Goal: Transaction & Acquisition: Purchase product/service

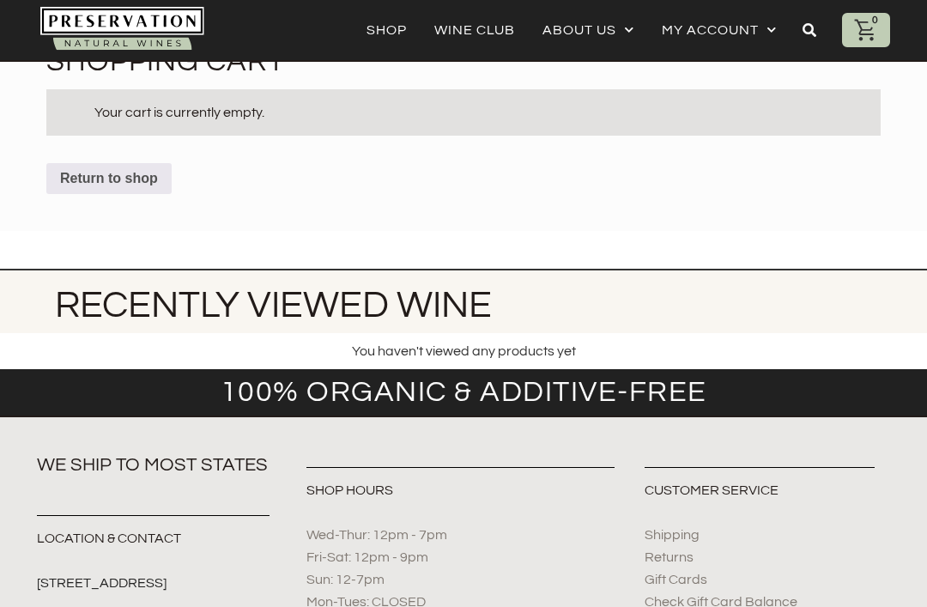
scroll to position [70, 0]
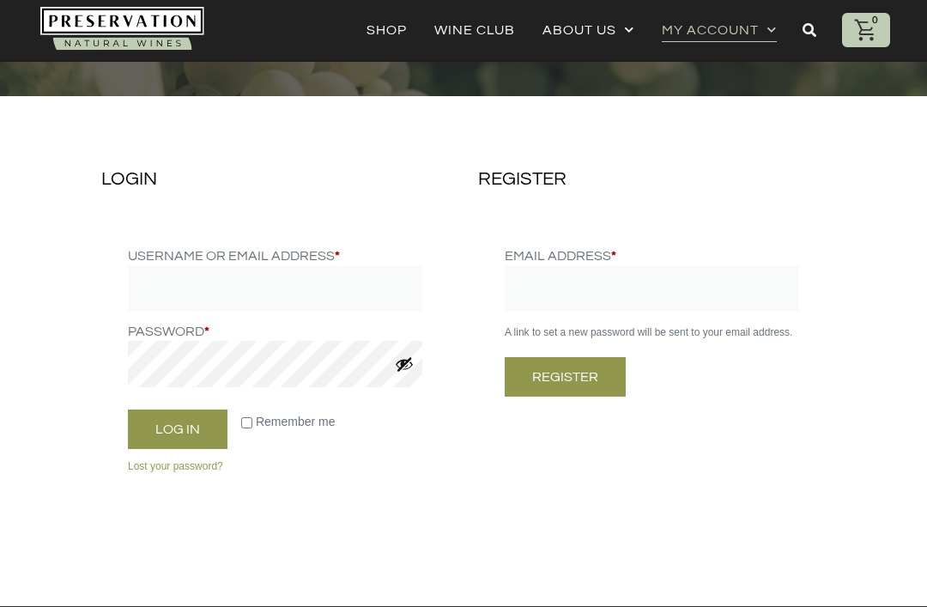
click at [175, 257] on label "Username or email address * Required" at bounding box center [275, 255] width 294 height 19
click at [175, 265] on input "Username or email address * Required" at bounding box center [275, 288] width 294 height 46
click at [173, 290] on input "Username or email address * Required" at bounding box center [275, 288] width 294 height 46
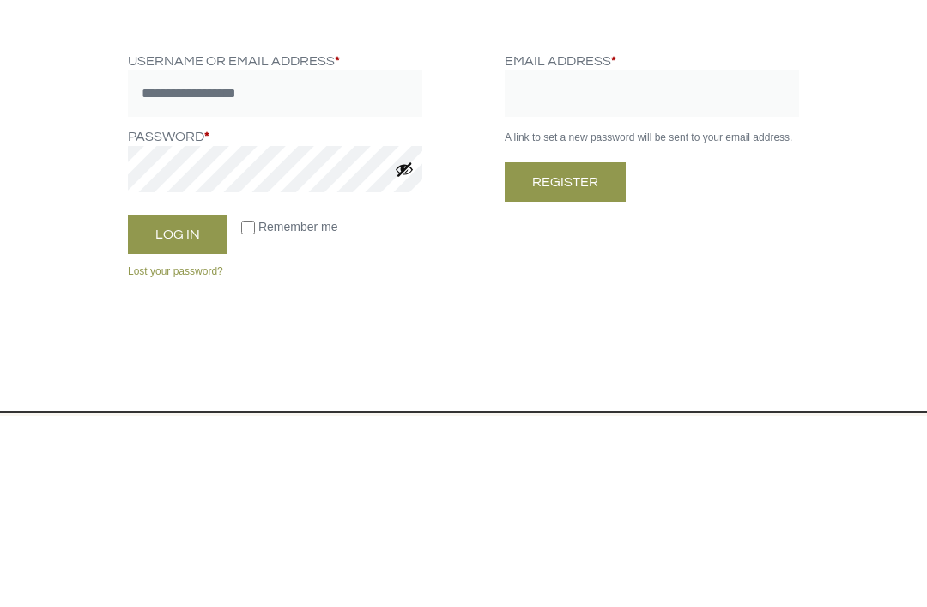
type input "**********"
click at [171, 406] on button "Log in" at bounding box center [178, 425] width 100 height 39
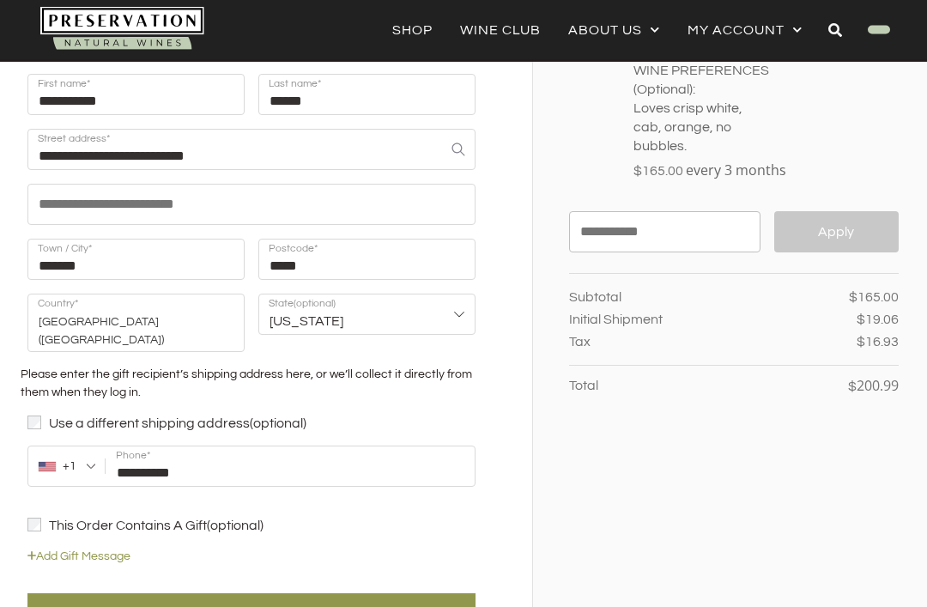
scroll to position [252, 0]
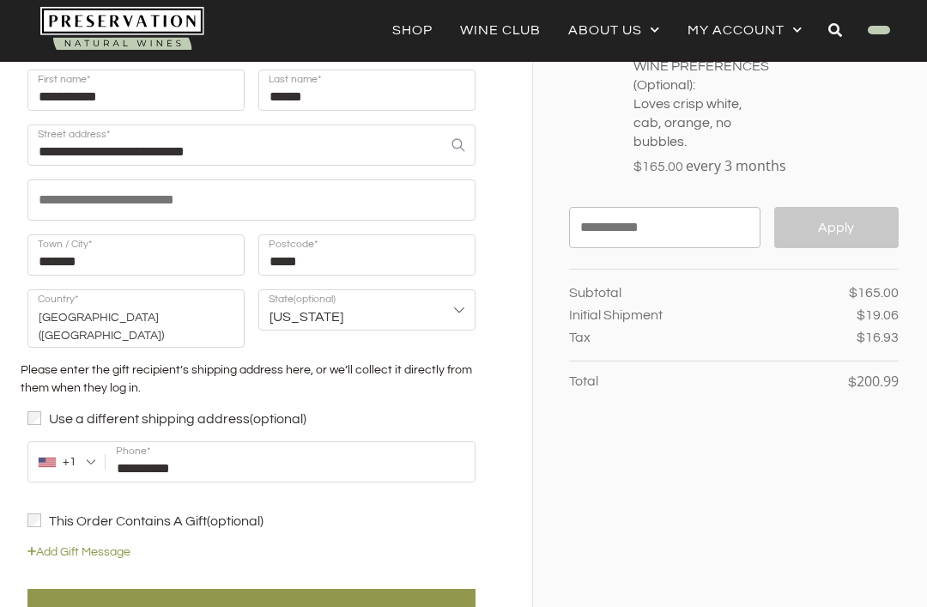
click at [42, 411] on label "Use a different shipping address (optional)" at bounding box center [251, 419] width 448 height 16
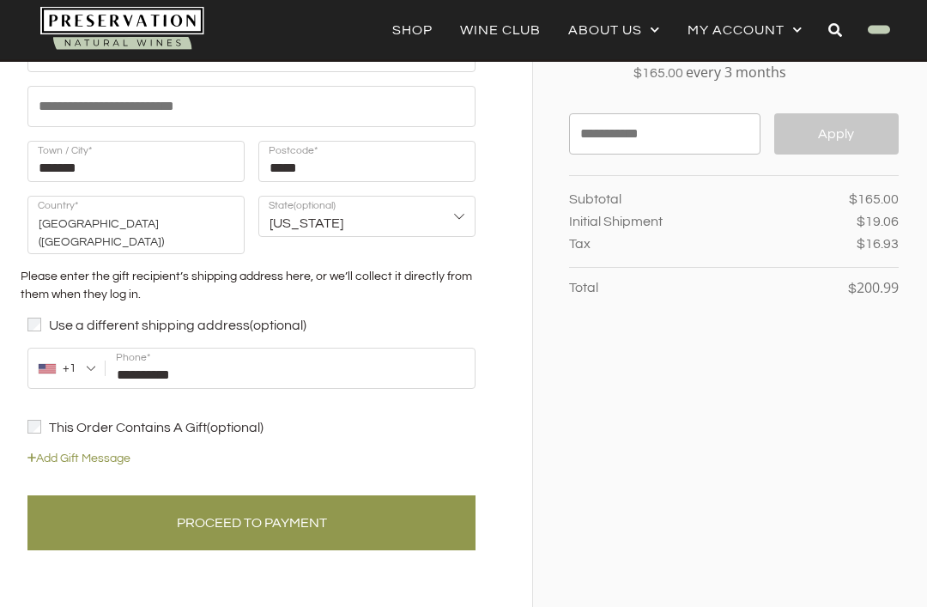
scroll to position [345, 0]
click at [208, 503] on button "Proceed to Payment" at bounding box center [251, 522] width 448 height 55
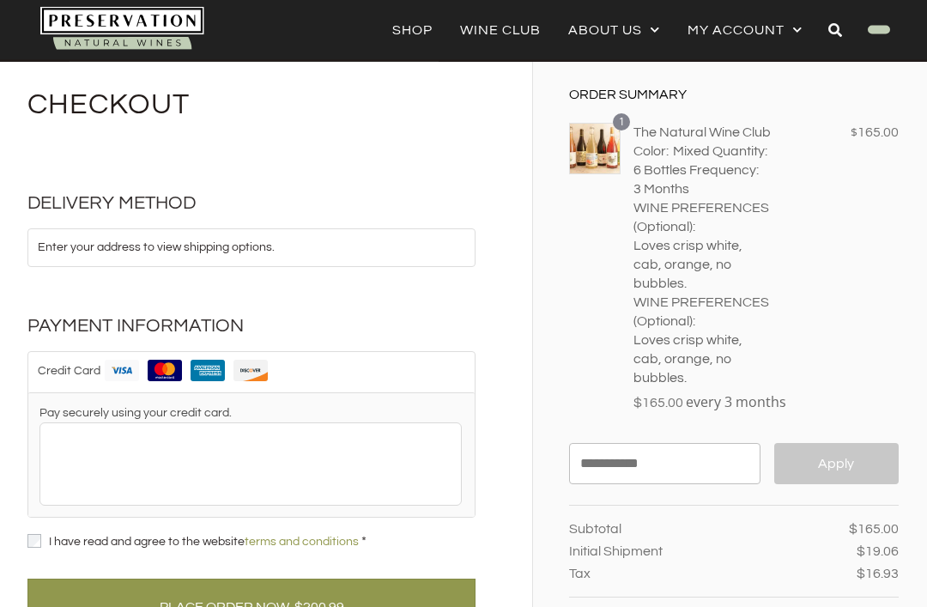
scroll to position [15, 0]
click at [142, 256] on p "Enter your address to view shipping options." at bounding box center [251, 248] width 427 height 18
click at [73, 232] on li "Enter your address to view shipping options." at bounding box center [251, 247] width 446 height 37
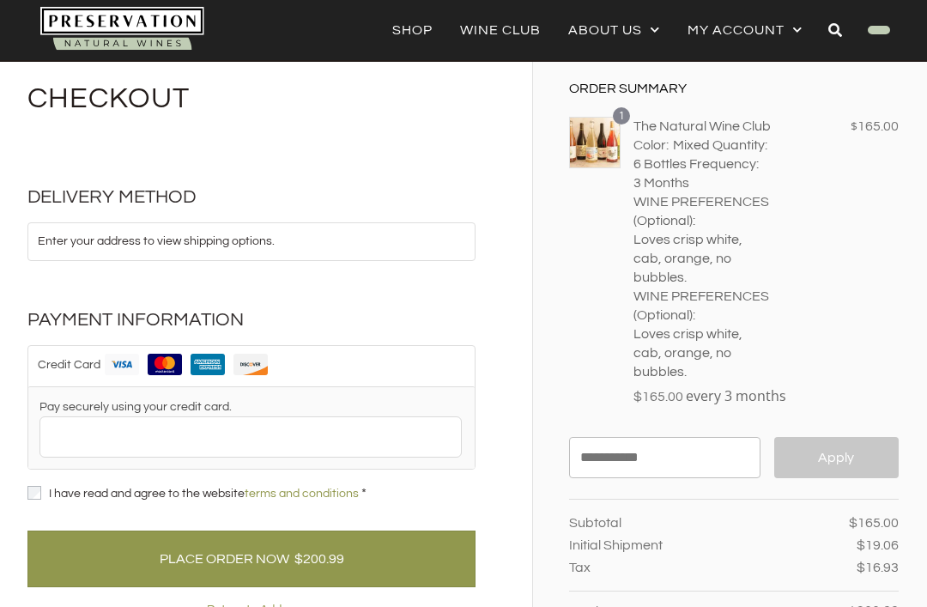
scroll to position [137, 0]
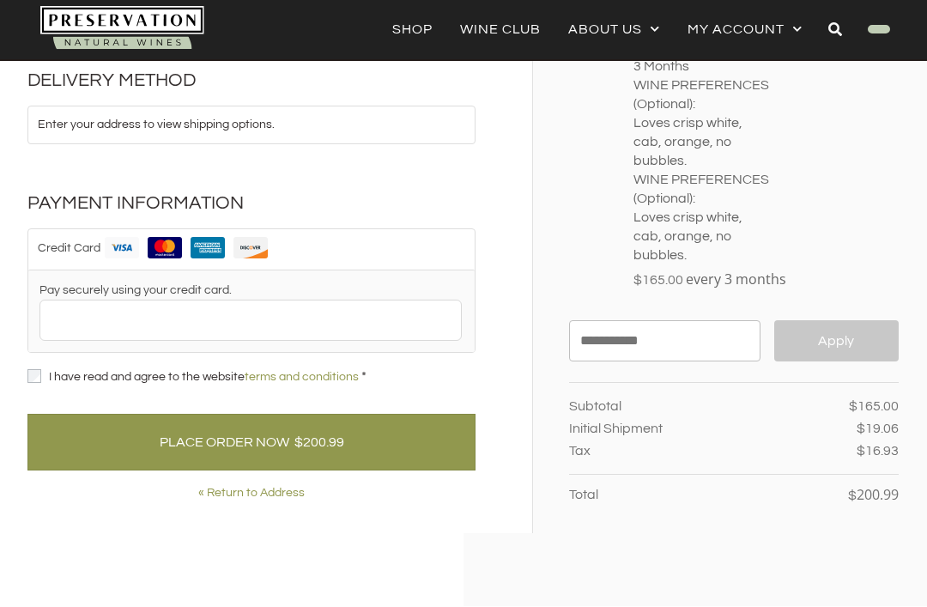
click at [243, 495] on link "« Return to Address" at bounding box center [251, 494] width 106 height 18
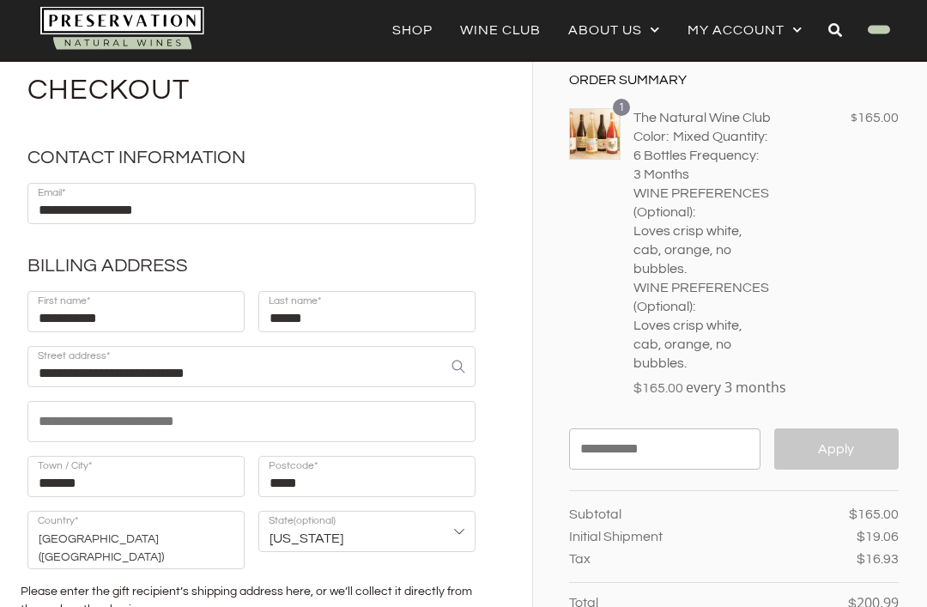
scroll to position [33, 0]
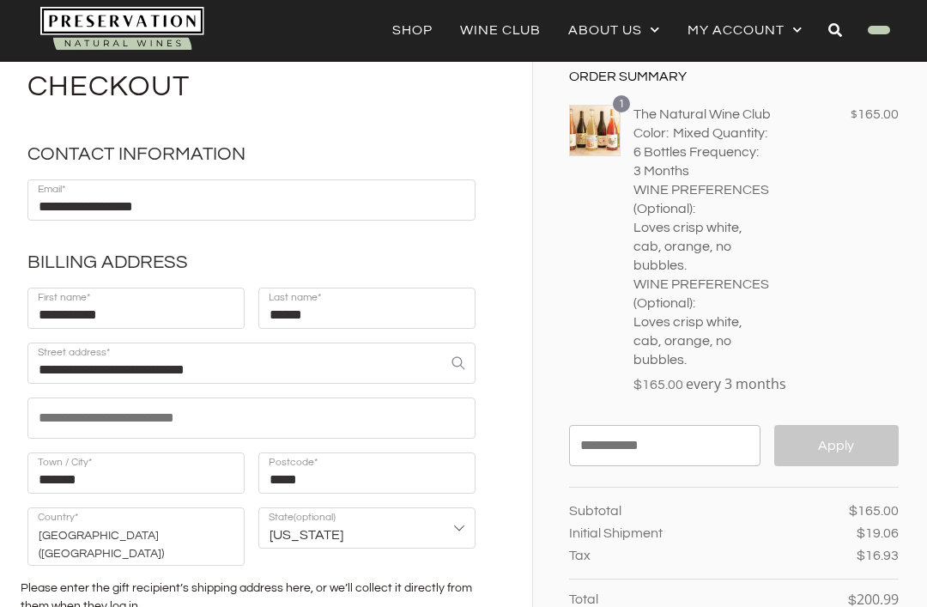
click at [749, 245] on p "Loves crisp white, cab, orange, no bubbles." at bounding box center [702, 246] width 139 height 57
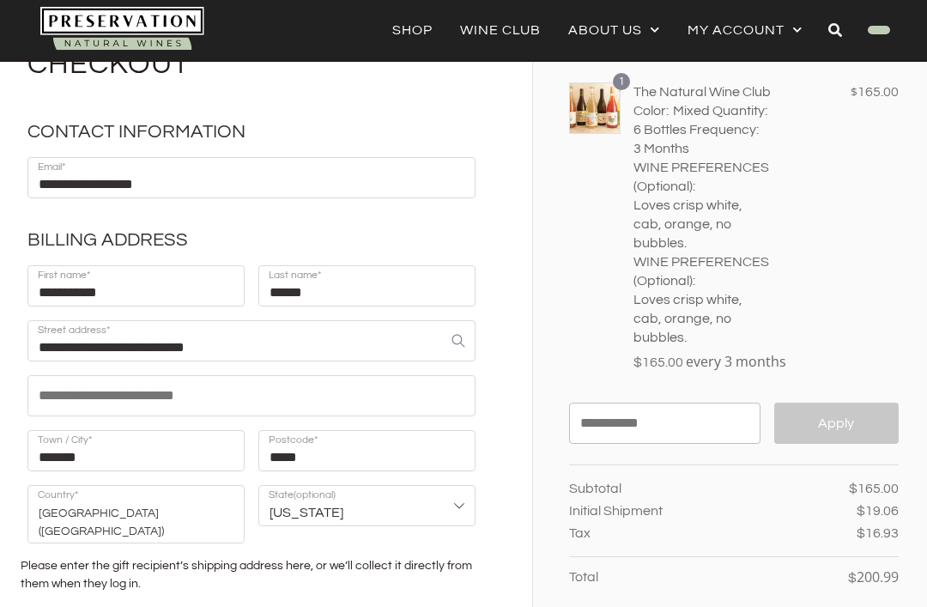
scroll to position [58, 0]
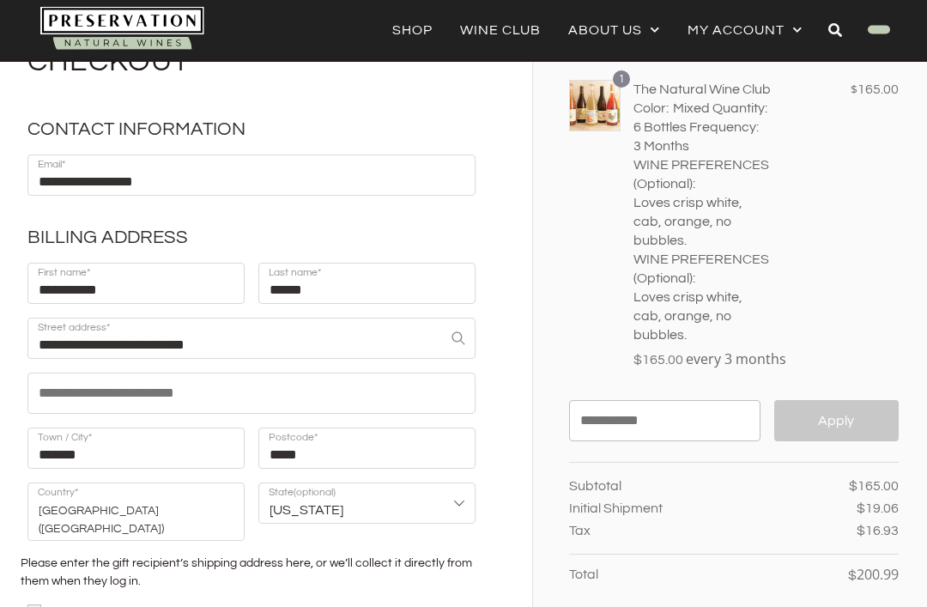
click at [698, 211] on p "Loves crisp white, cab, orange, no bubbles." at bounding box center [702, 222] width 139 height 57
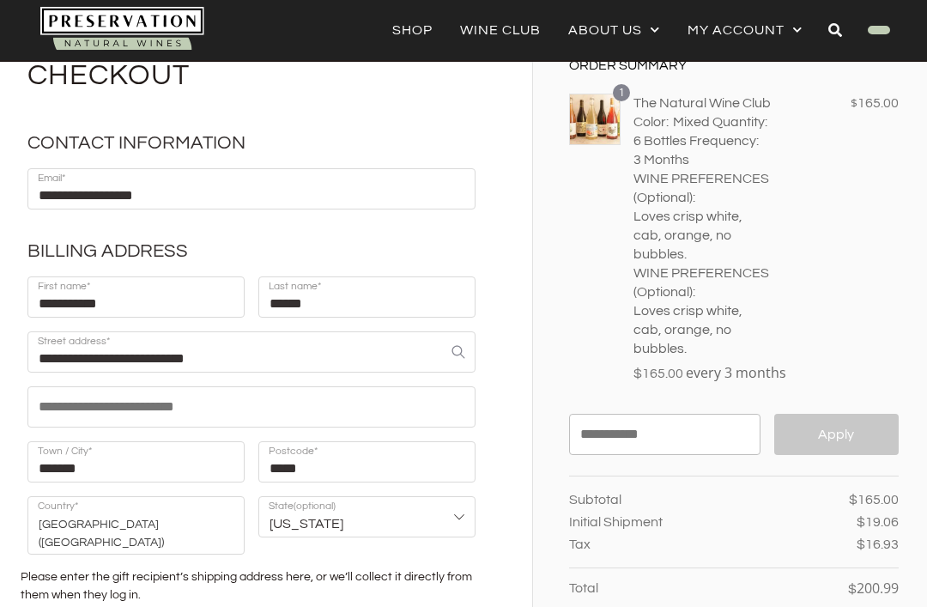
click at [675, 139] on p "6 Bottles" at bounding box center [659, 140] width 53 height 19
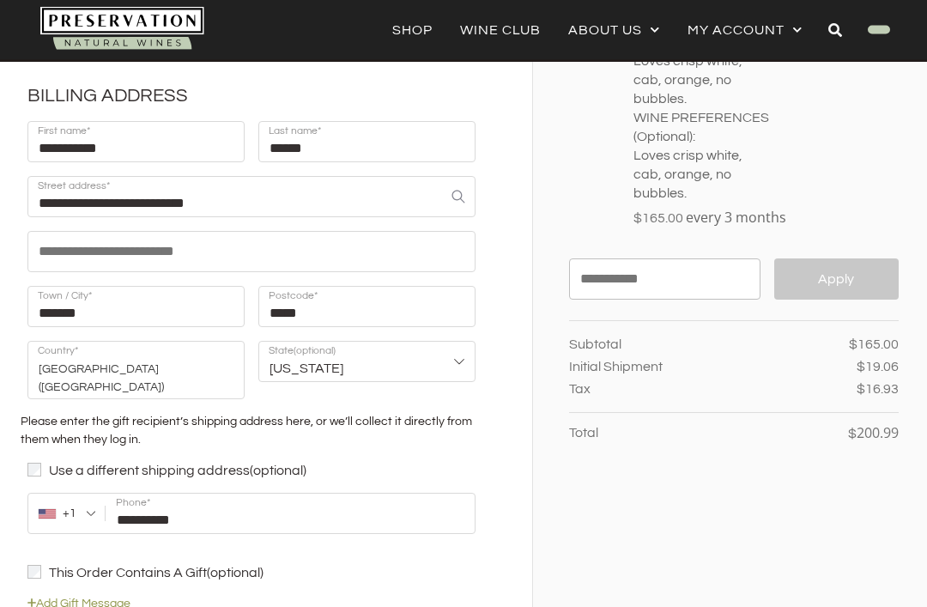
scroll to position [195, 0]
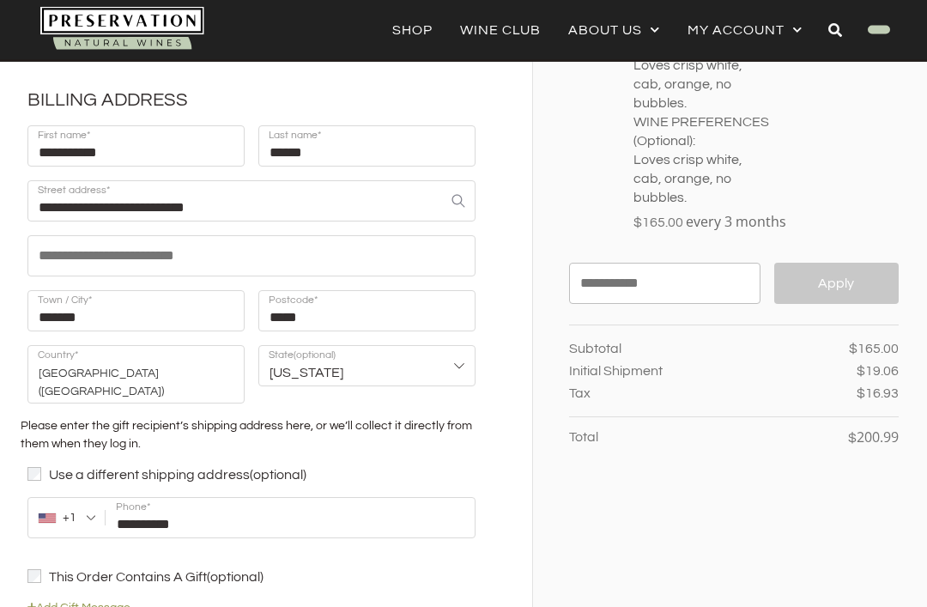
click at [239, 468] on label "Use a different shipping address (optional)" at bounding box center [251, 476] width 448 height 16
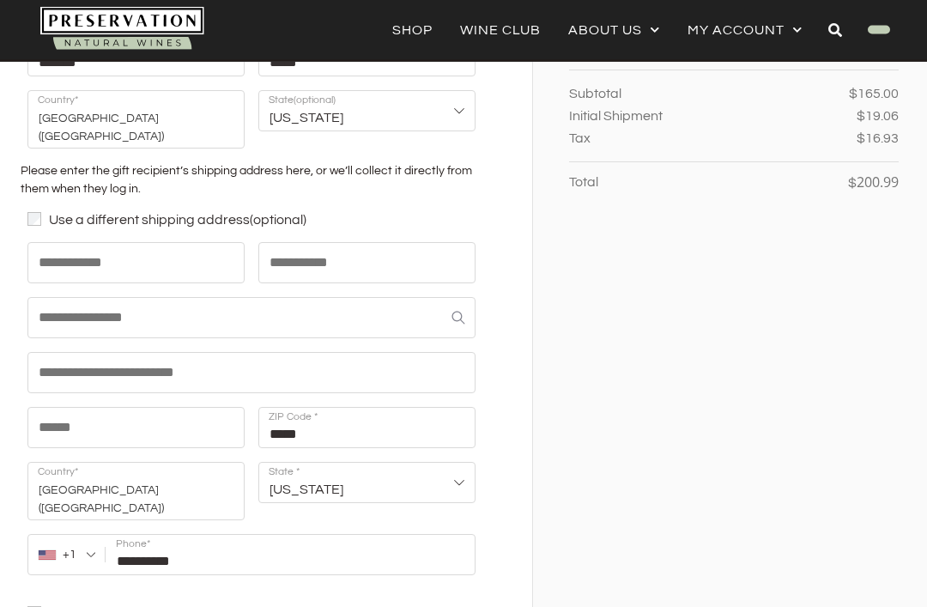
scroll to position [449, 0]
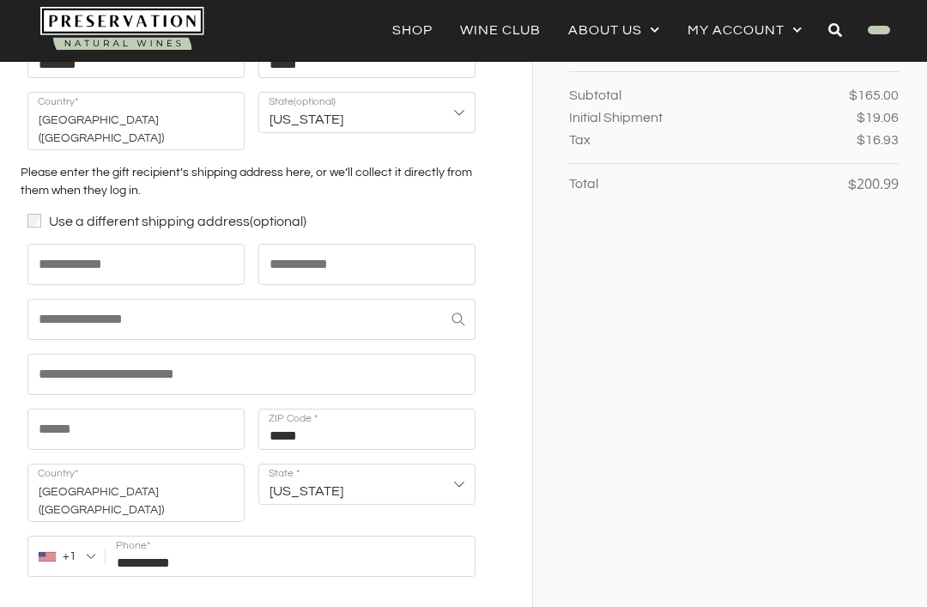
click at [91, 214] on label "Use a different shipping address (optional)" at bounding box center [251, 222] width 448 height 16
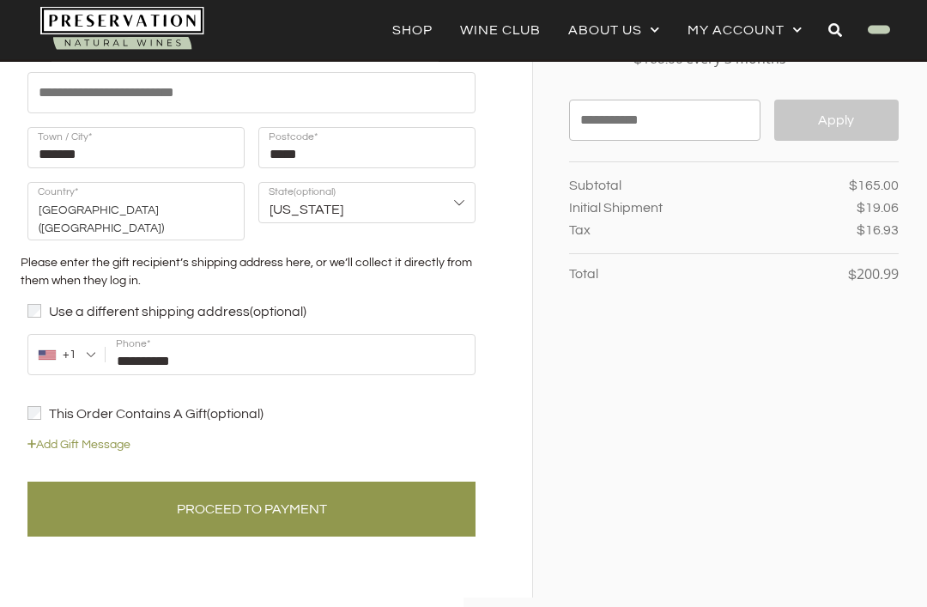
scroll to position [352, 0]
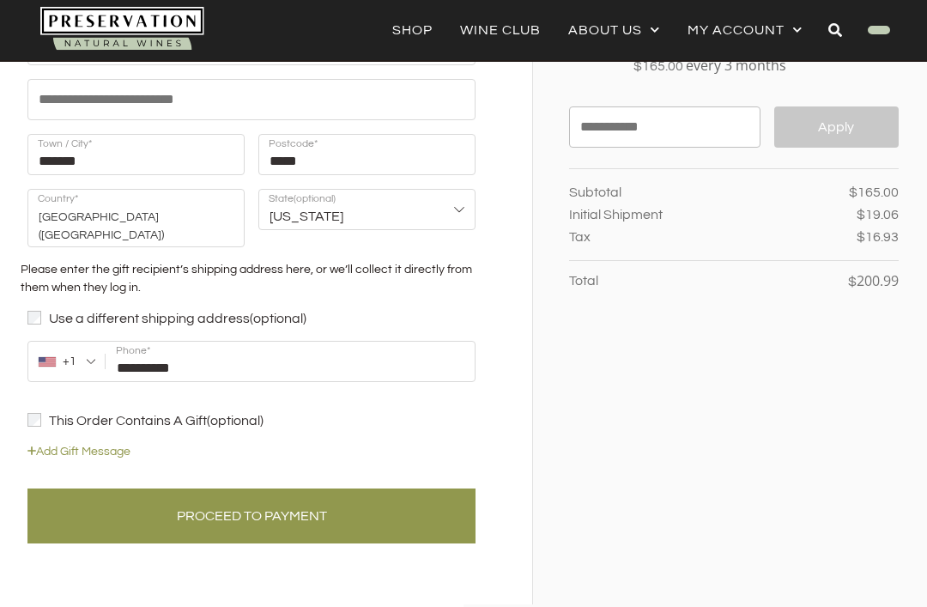
click at [295, 516] on button "Proceed to Payment" at bounding box center [251, 515] width 448 height 55
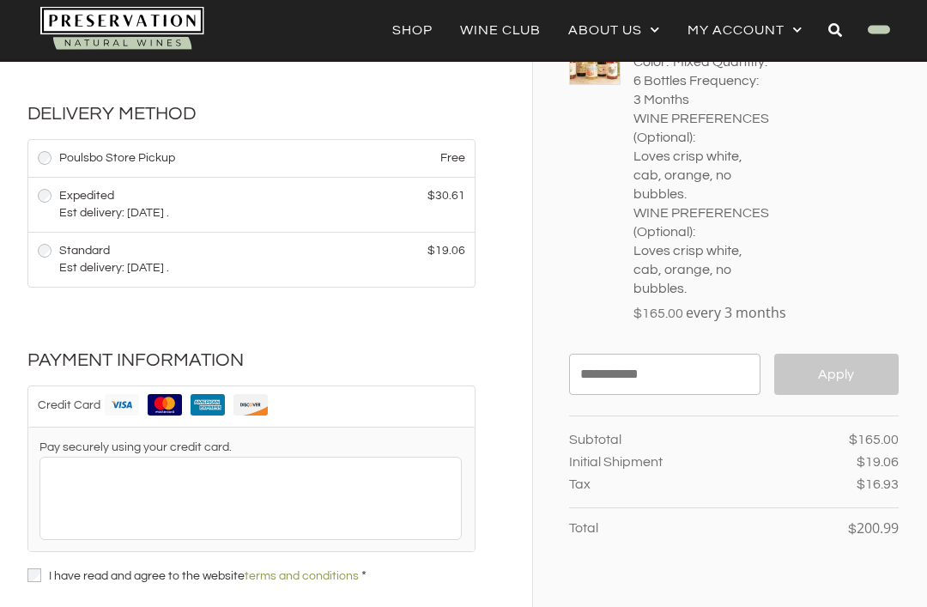
scroll to position [62, 0]
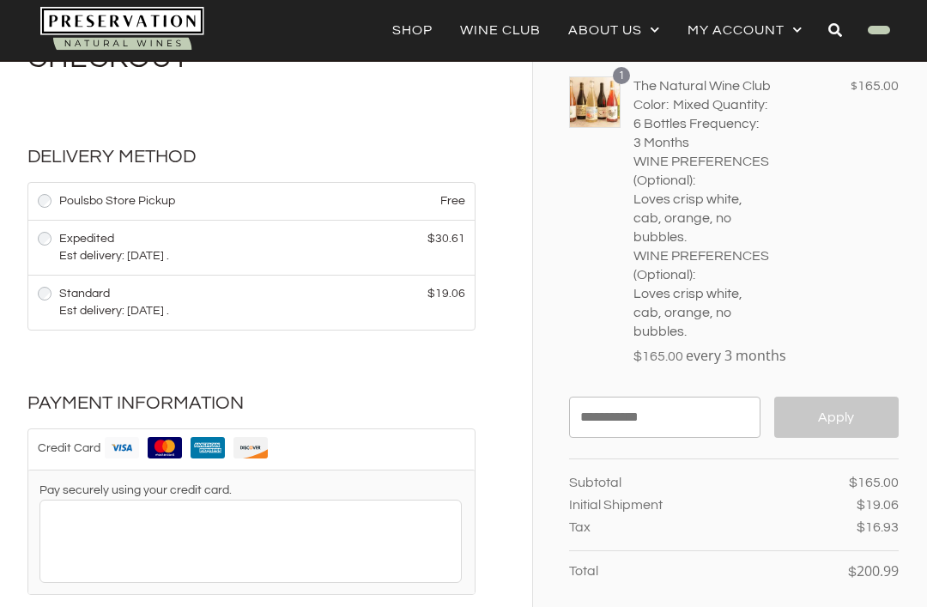
click at [233, 193] on label "Poulsbo Store Pickup" at bounding box center [166, 200] width 257 height 17
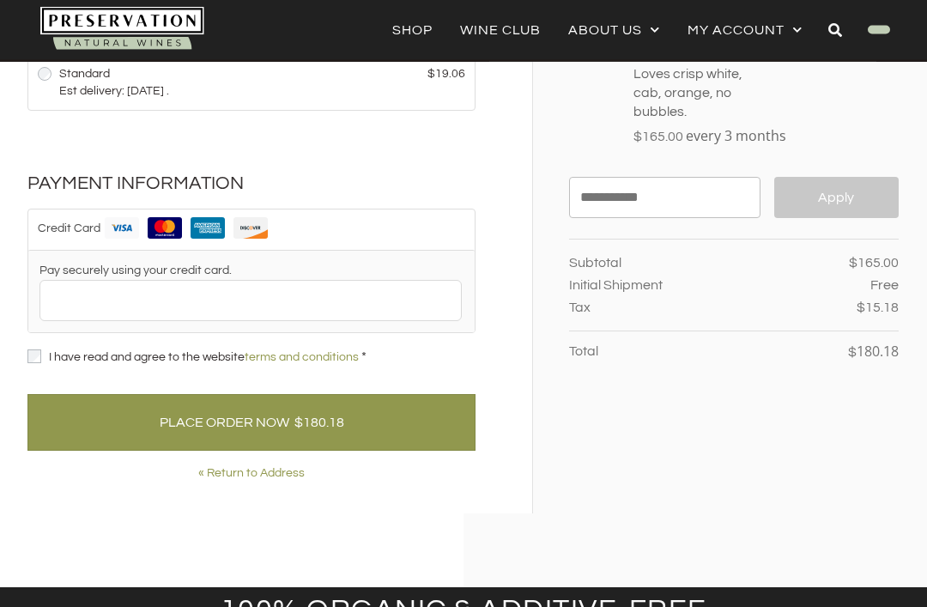
scroll to position [282, 0]
click at [215, 427] on button "Place Order Now $180.18" at bounding box center [251, 422] width 448 height 57
